Goal: Information Seeking & Learning: Understand process/instructions

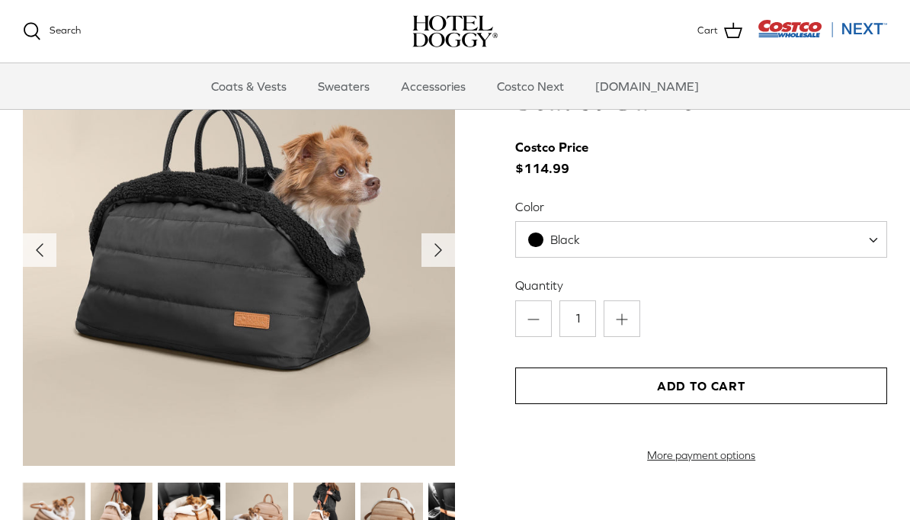
scroll to position [1562, 0]
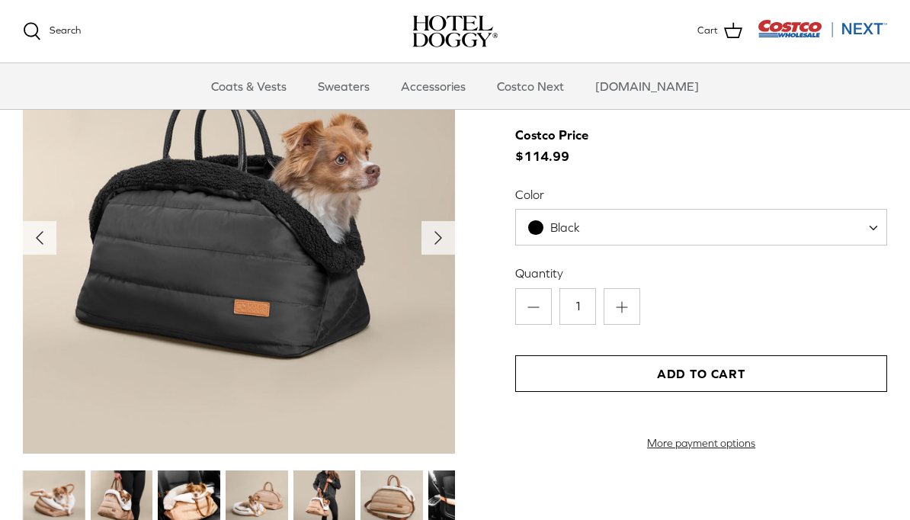
click at [325, 489] on img at bounding box center [325, 501] width 63 height 63
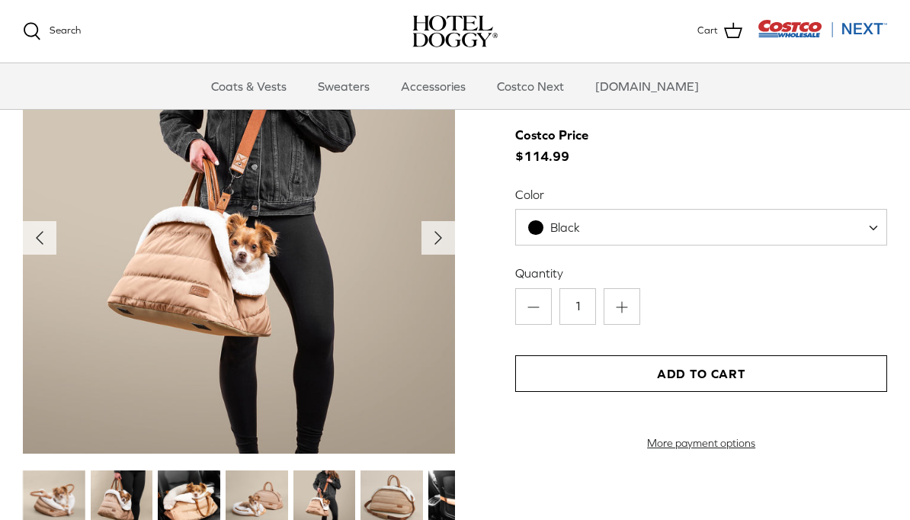
click at [401, 491] on img at bounding box center [392, 501] width 63 height 63
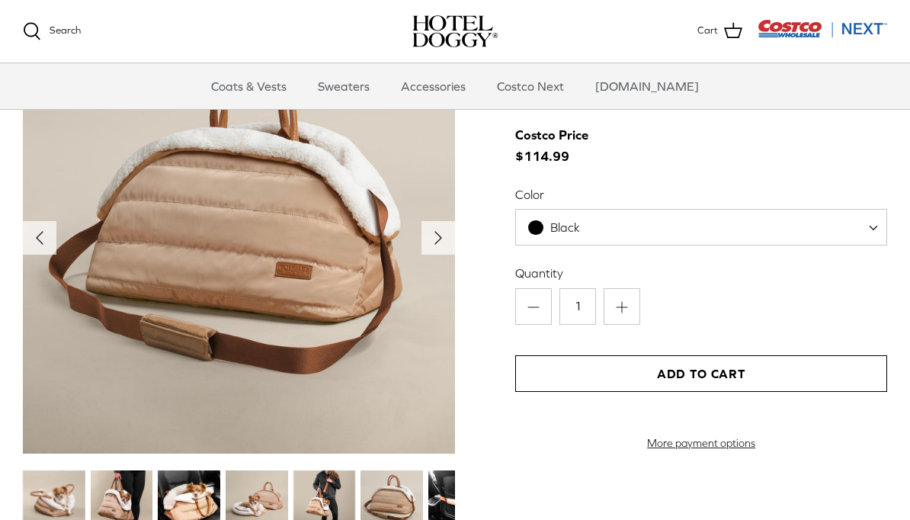
click at [68, 481] on img at bounding box center [54, 501] width 63 height 63
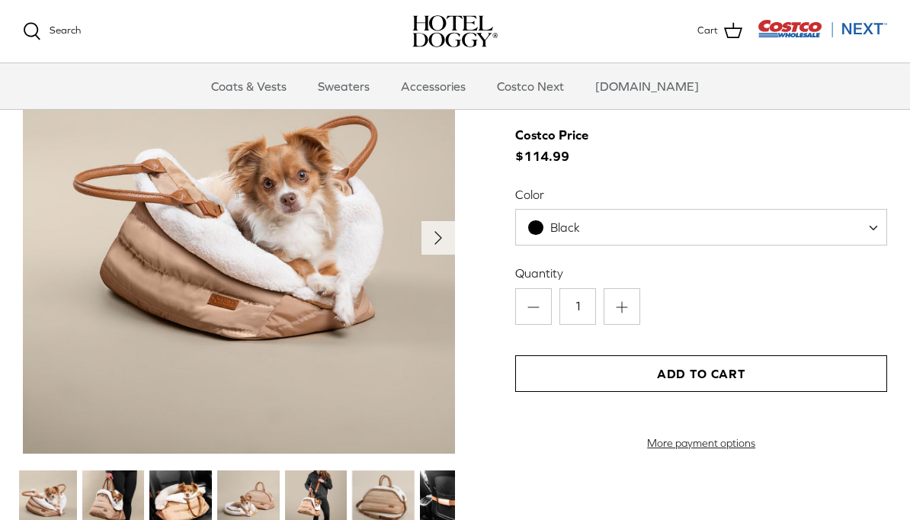
click at [450, 483] on img at bounding box center [451, 501] width 63 height 63
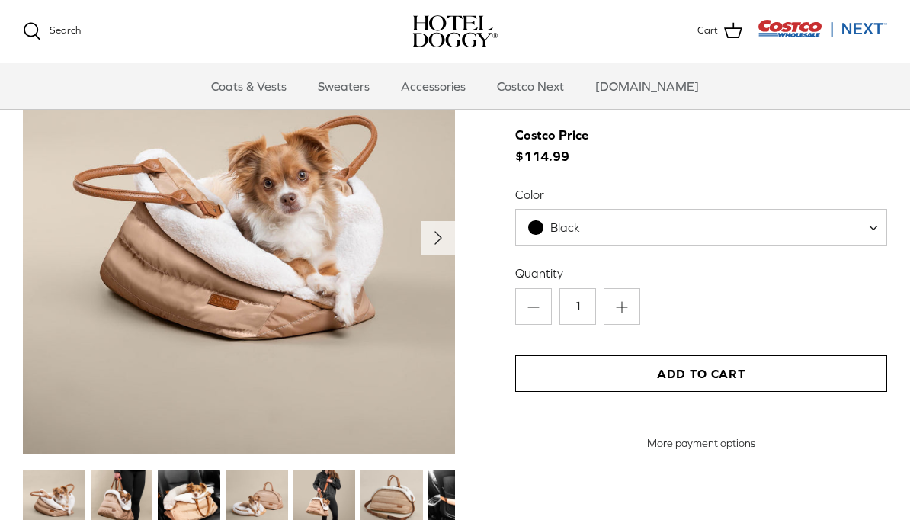
click at [442, 483] on img at bounding box center [460, 501] width 63 height 63
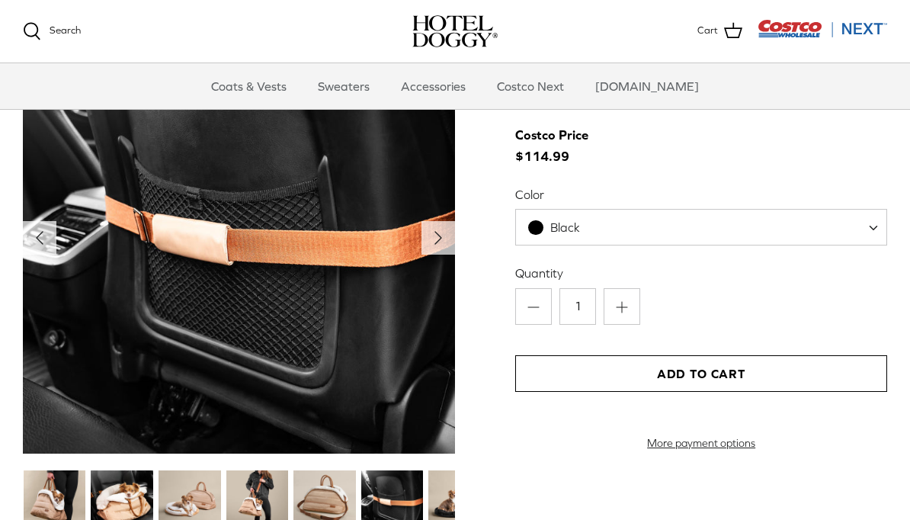
click at [444, 482] on img at bounding box center [460, 501] width 63 height 63
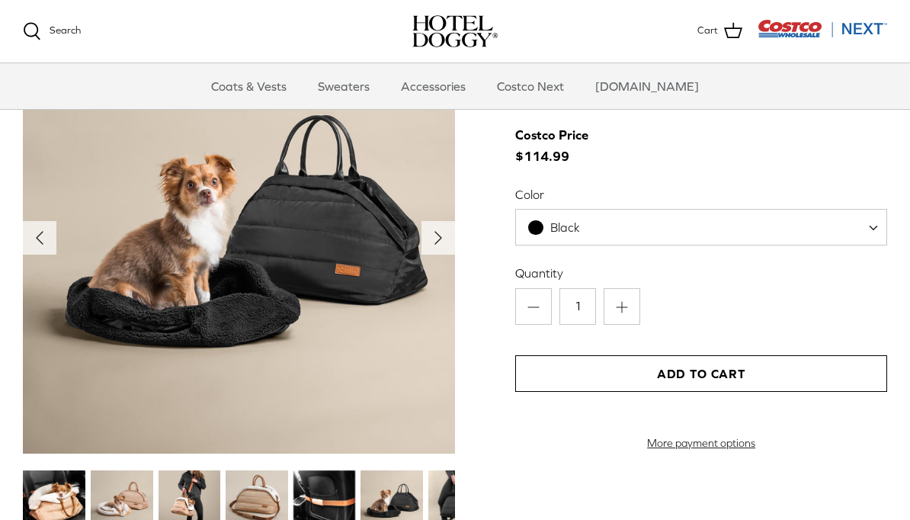
click at [442, 483] on img at bounding box center [460, 501] width 63 height 63
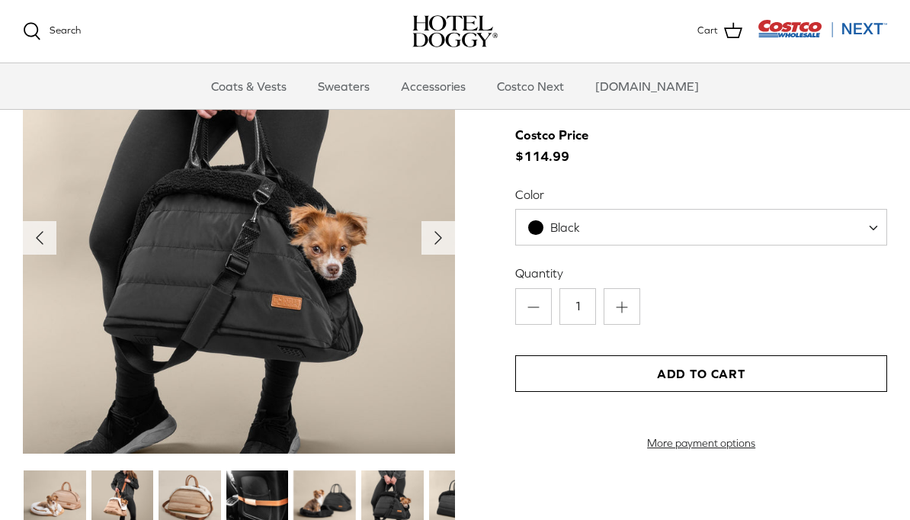
click at [443, 483] on img at bounding box center [460, 501] width 63 height 63
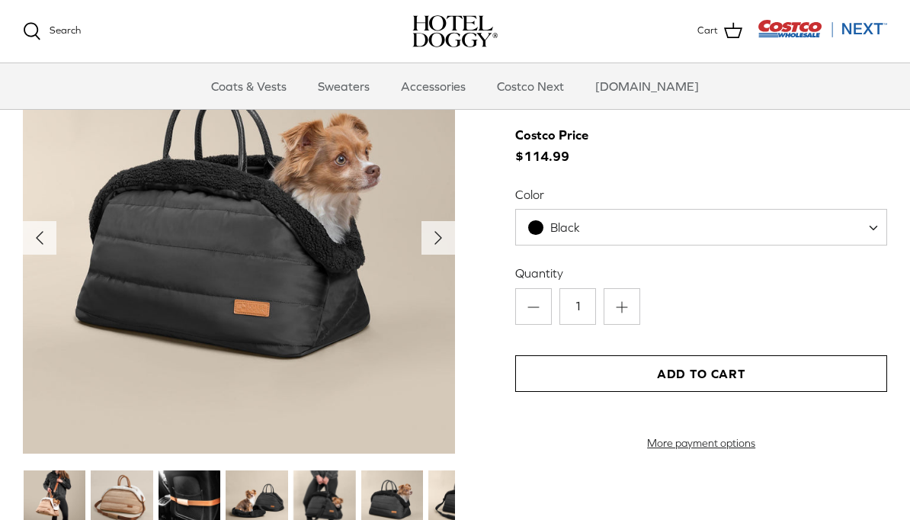
click at [441, 226] on icon "Right" at bounding box center [438, 238] width 24 height 24
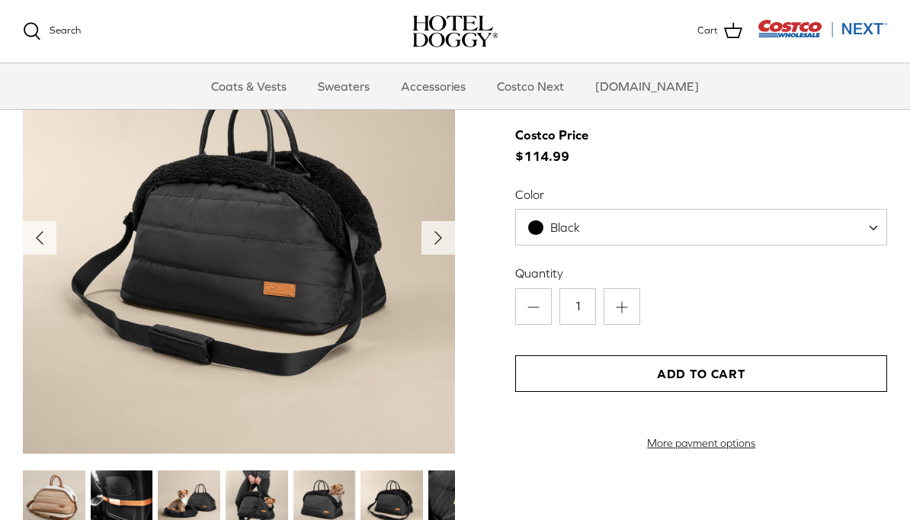
click at [440, 226] on icon "Right" at bounding box center [438, 238] width 24 height 24
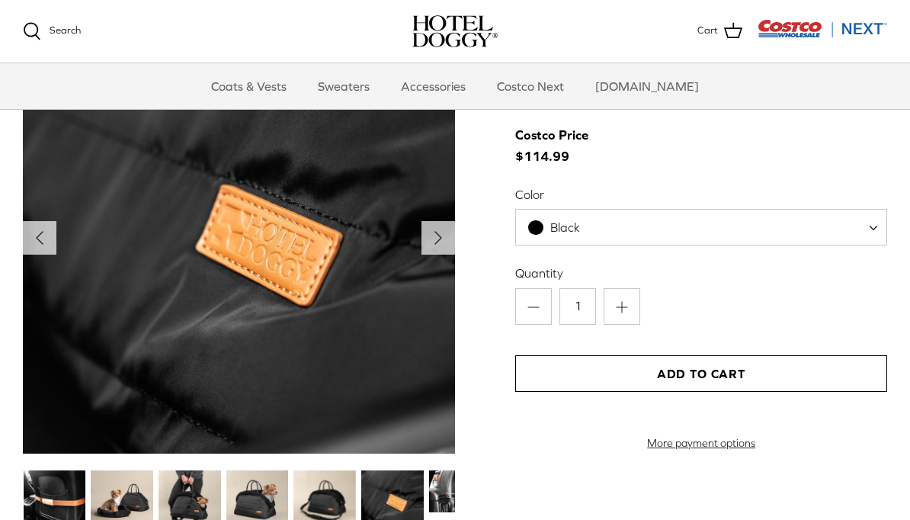
click at [433, 226] on icon "Right" at bounding box center [438, 238] width 24 height 24
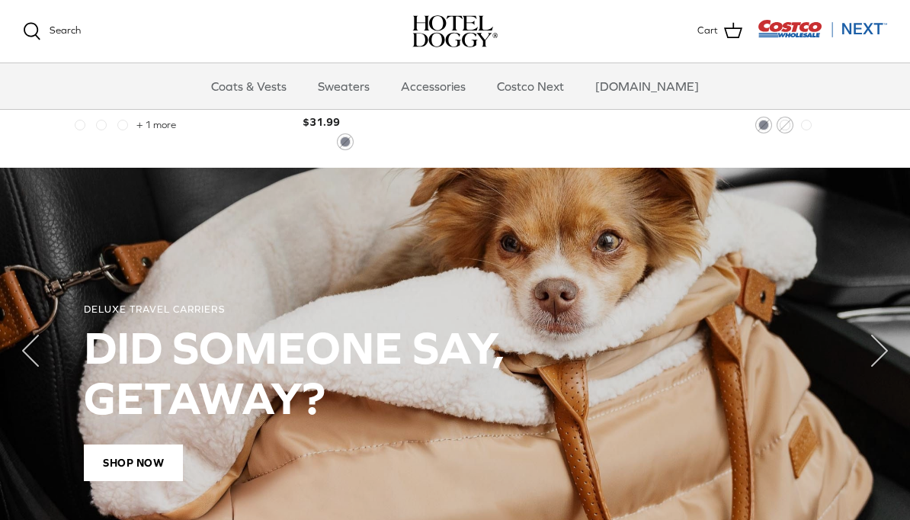
scroll to position [990, 0]
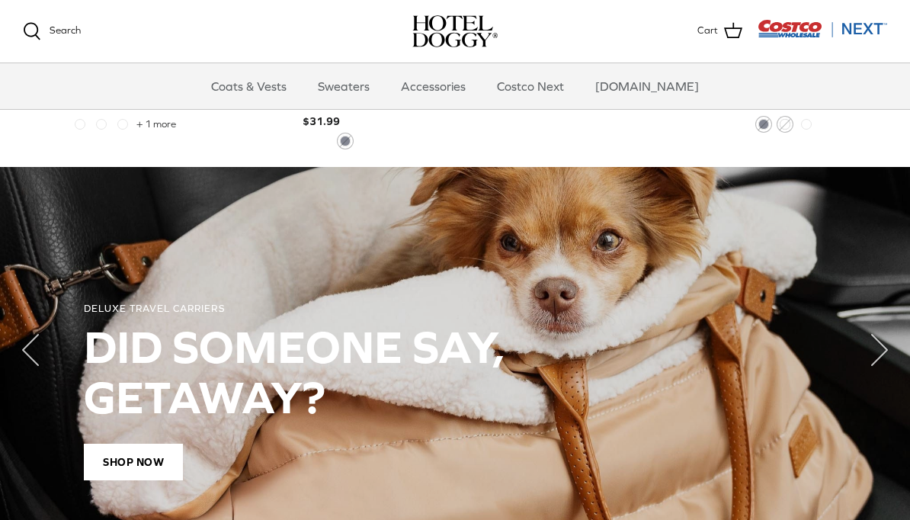
click at [454, 83] on link "Accessories" at bounding box center [433, 86] width 92 height 46
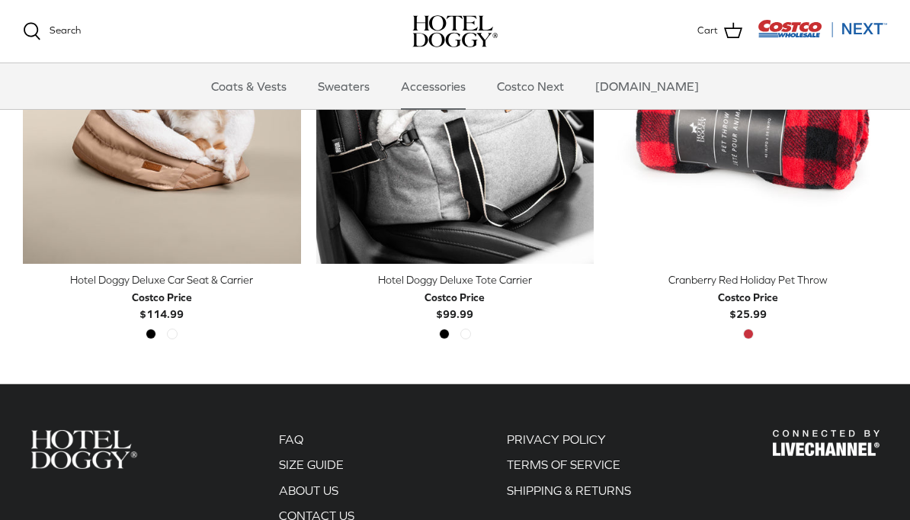
scroll to position [483, 0]
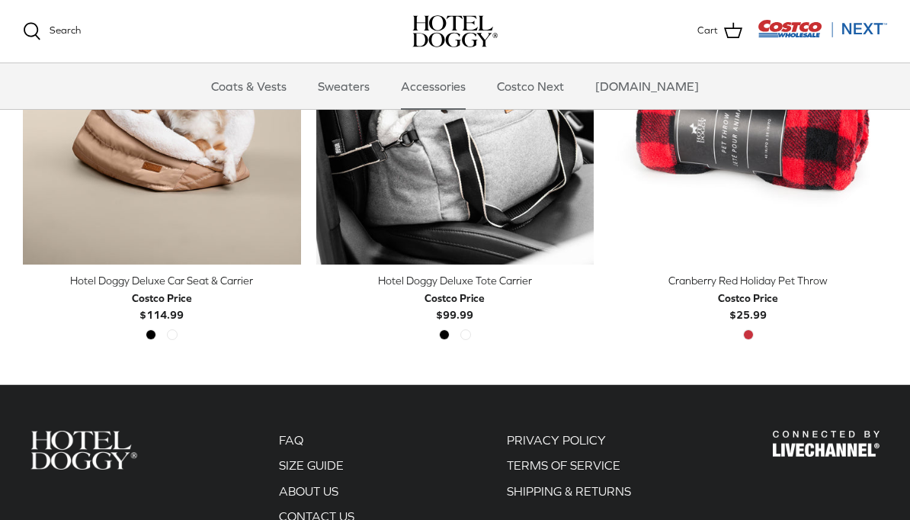
click at [326, 469] on link "SIZE GUIDE" at bounding box center [311, 465] width 65 height 14
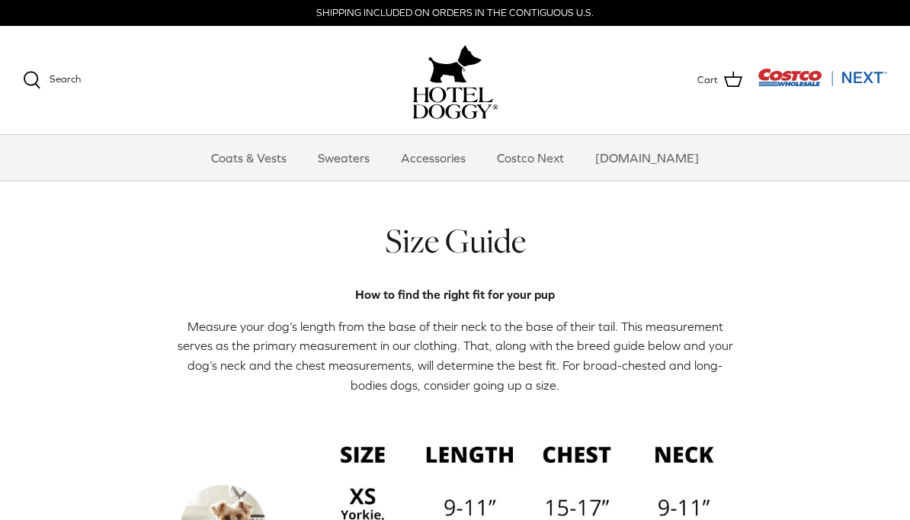
click at [552, 156] on link "Costco Next" at bounding box center [530, 158] width 95 height 46
